Goal: Task Accomplishment & Management: Use online tool/utility

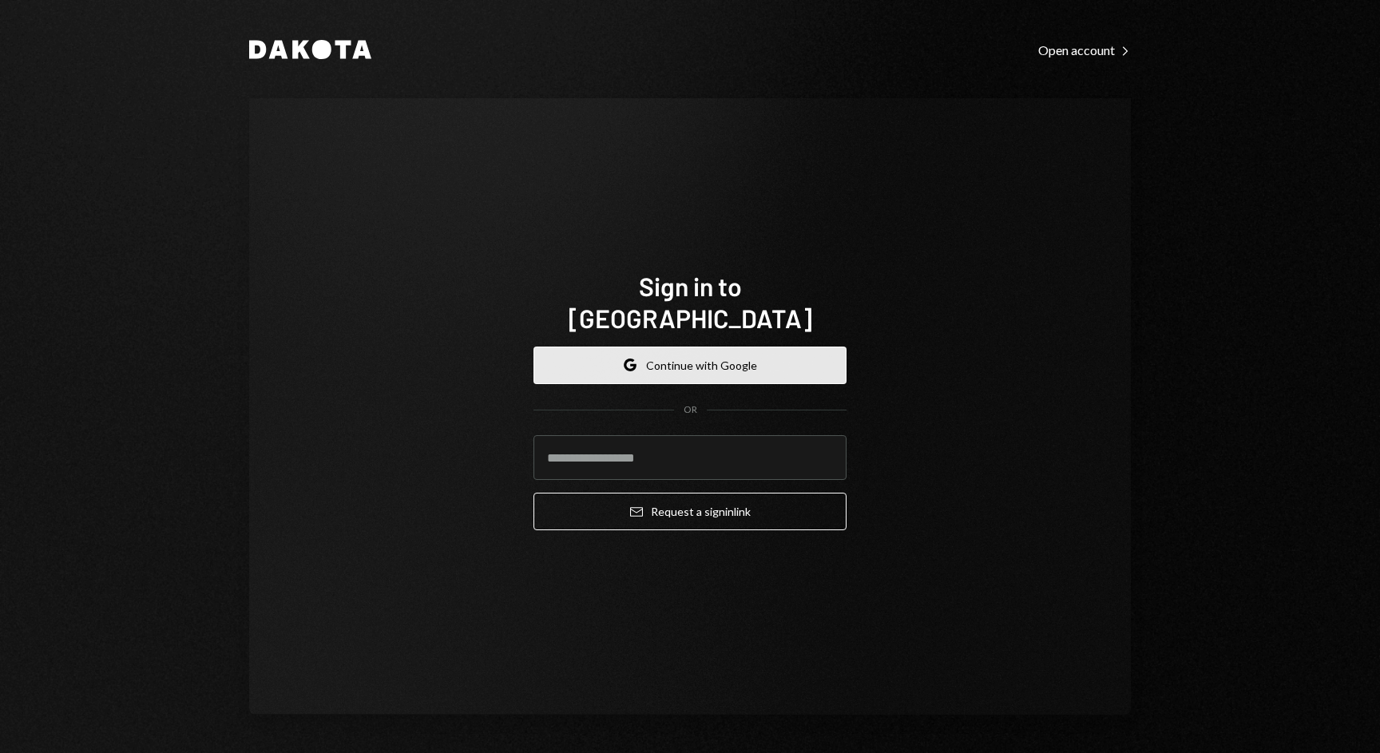
click at [720, 347] on button "Google Continue with Google" at bounding box center [689, 366] width 313 height 38
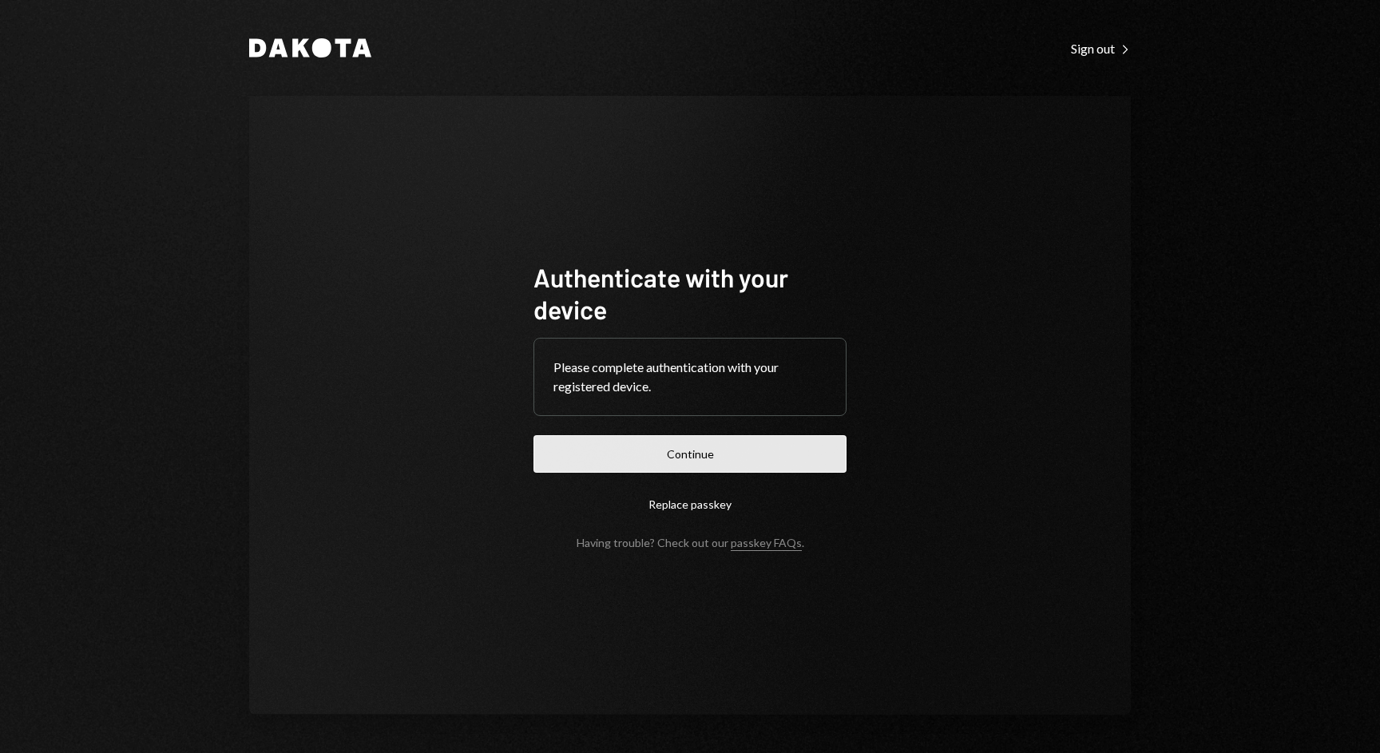
click at [728, 441] on button "Continue" at bounding box center [689, 454] width 313 height 38
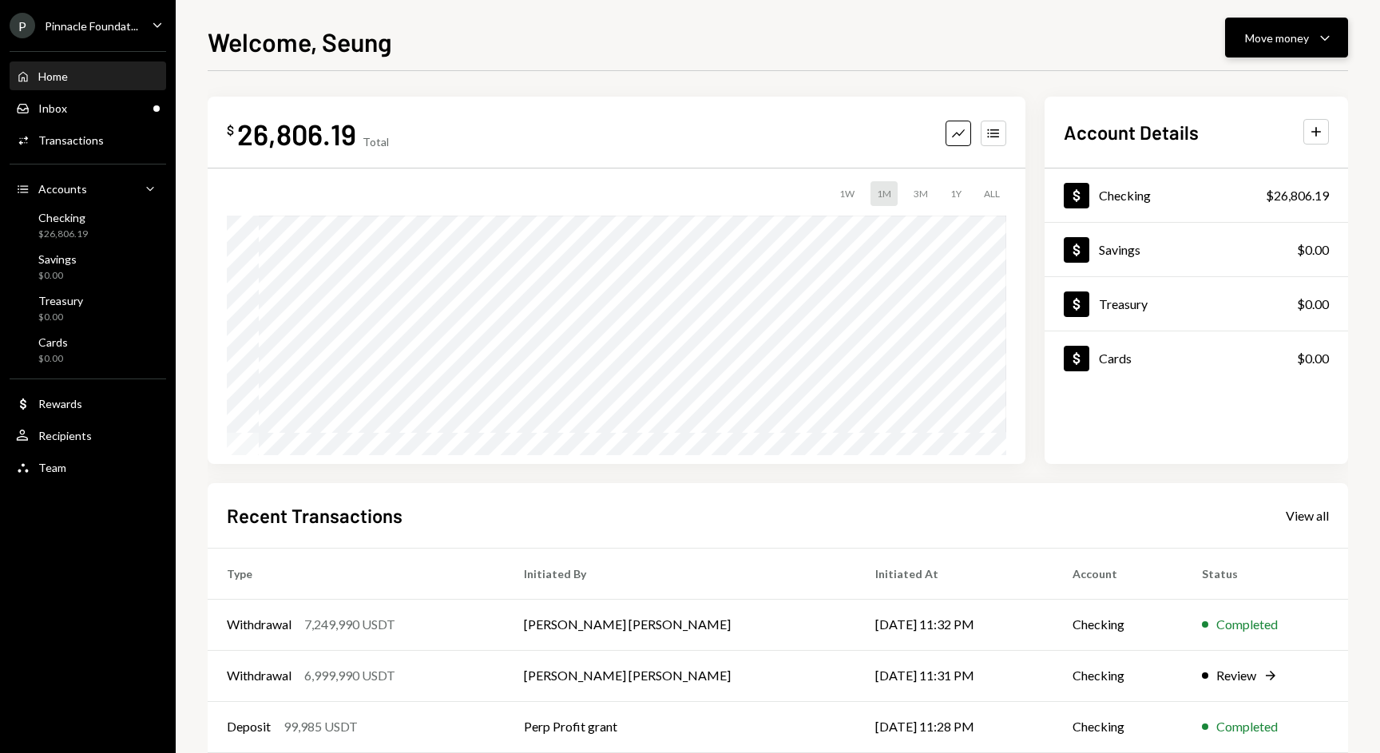
click at [1291, 45] on div "Move money" at bounding box center [1277, 38] width 64 height 17
click at [1242, 161] on div "Deposit" at bounding box center [1274, 157] width 117 height 17
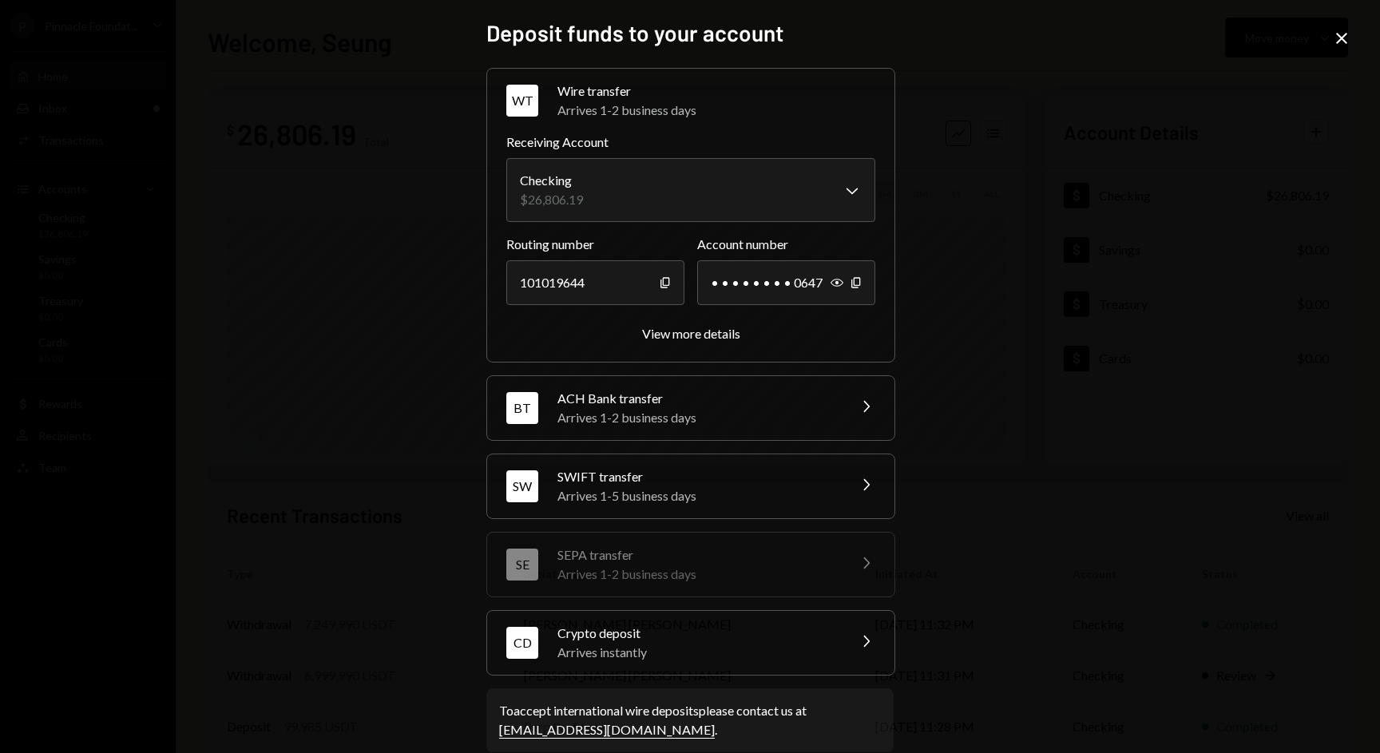
click at [684, 641] on div "Crypto deposit" at bounding box center [697, 633] width 280 height 19
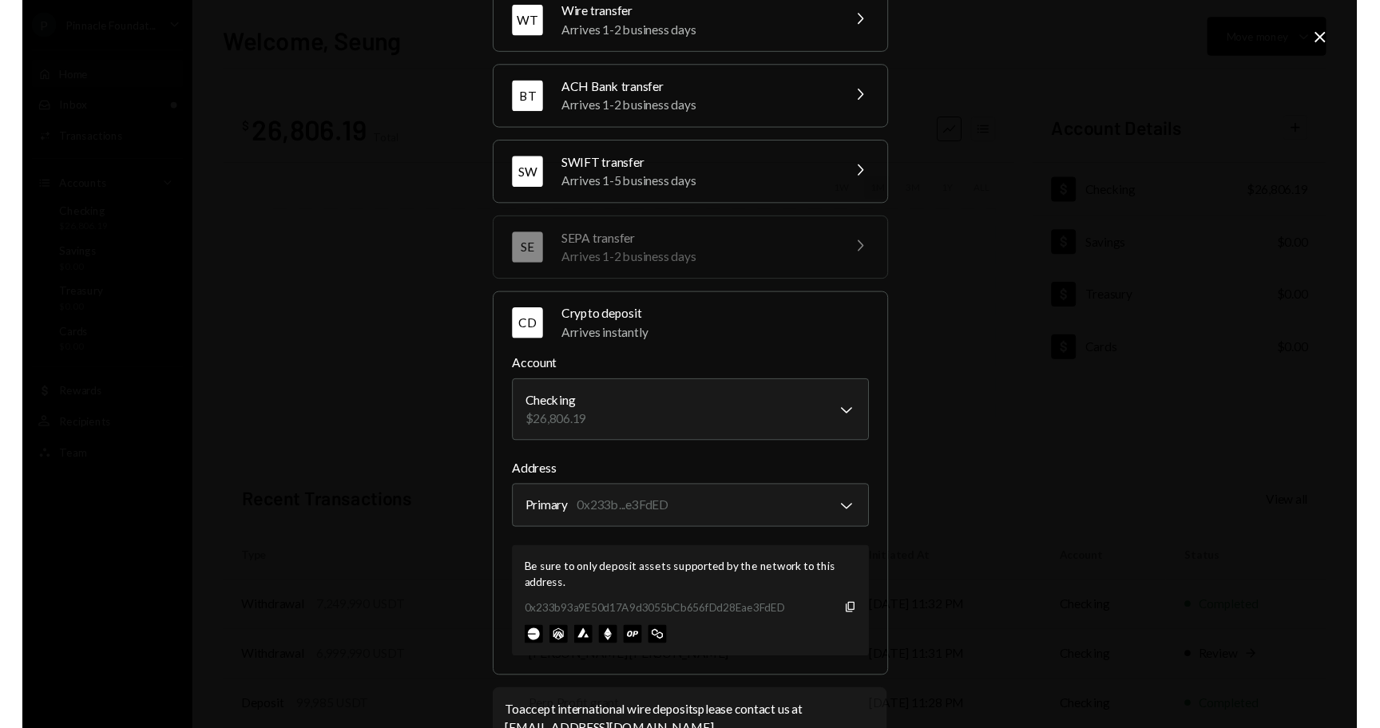
scroll to position [87, 0]
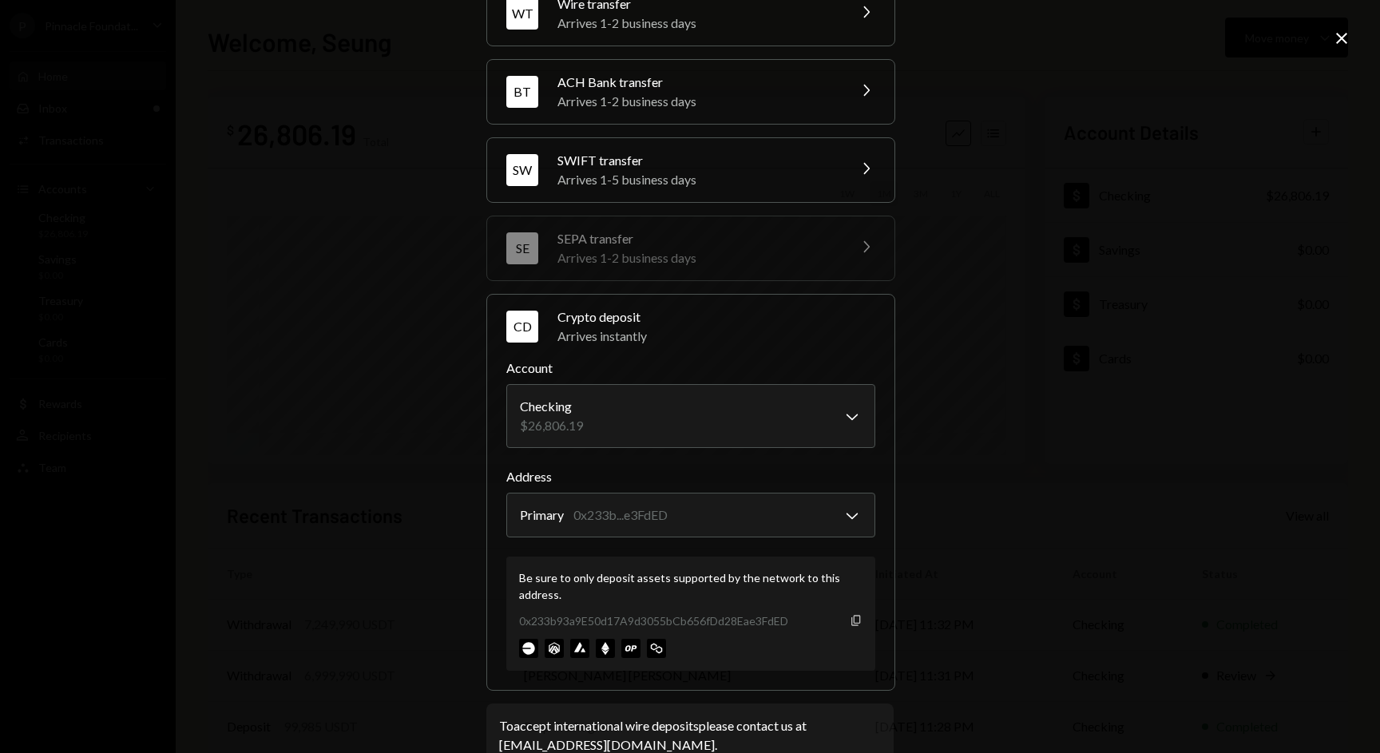
click at [851, 620] on icon "button" at bounding box center [855, 620] width 9 height 10
